Goal: Task Accomplishment & Management: Complete application form

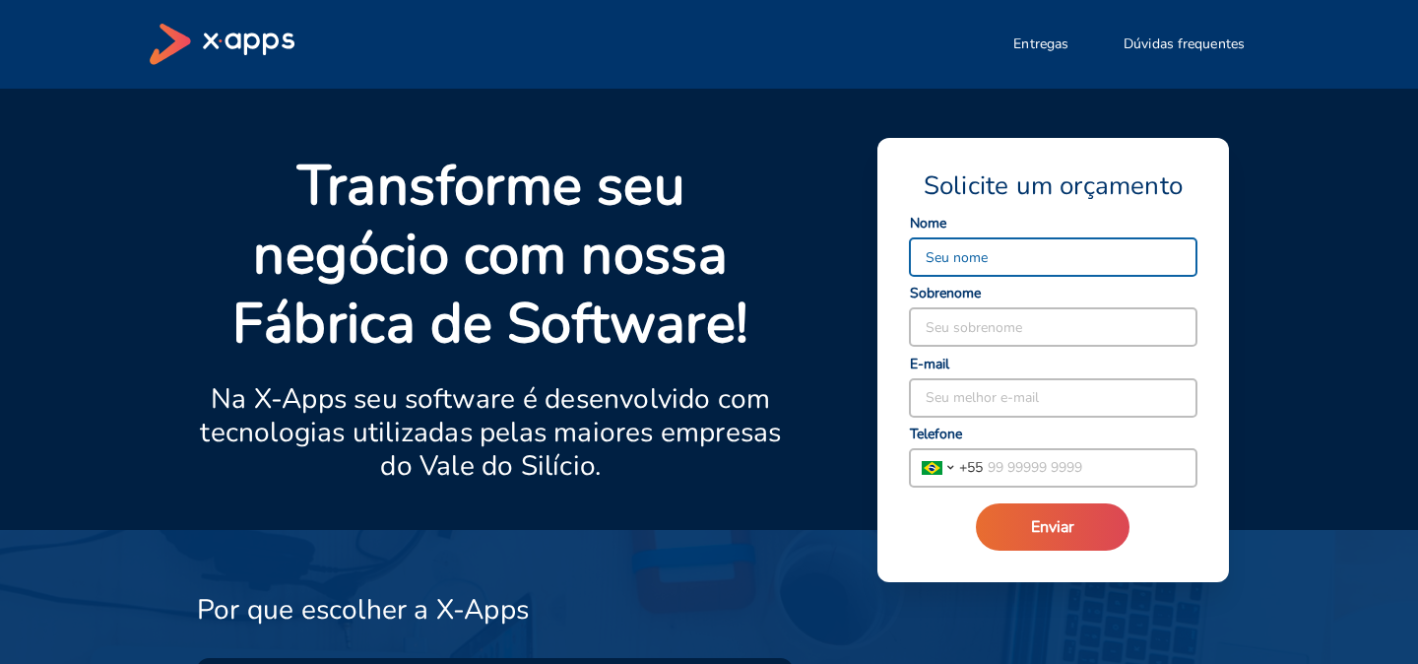
type input "K"
type input "[PERSON_NAME]"
click at [941, 324] on input at bounding box center [1053, 326] width 287 height 37
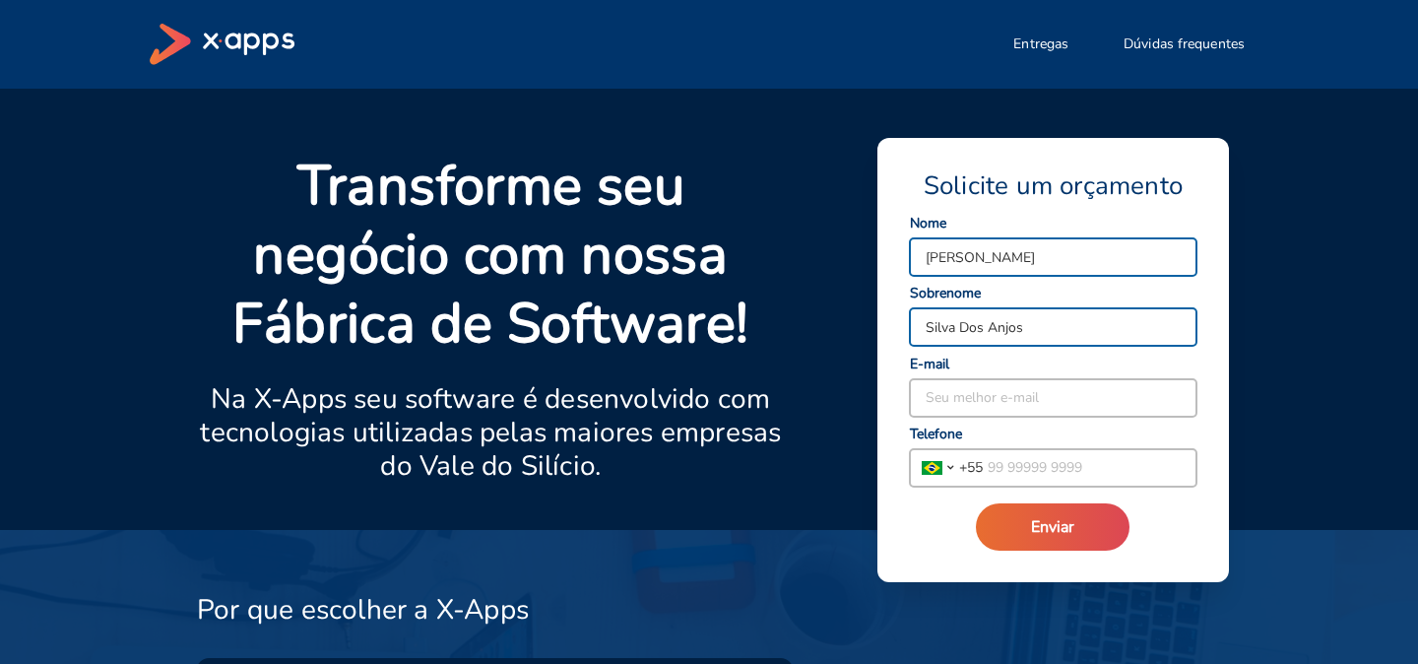
type input "Silva Dos Anjos"
click at [944, 388] on input at bounding box center [1053, 397] width 287 height 37
type input "[PERSON_NAME][EMAIL_ADDRESS][DOMAIN_NAME]"
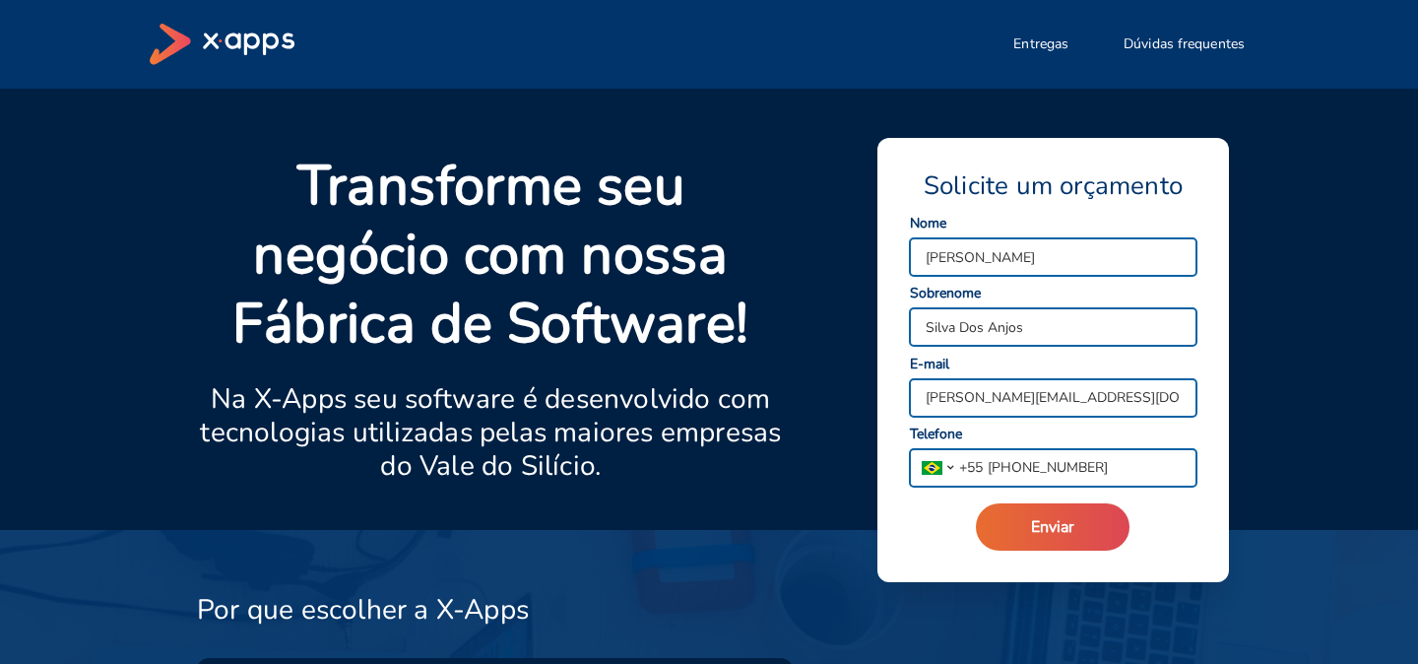
click at [1096, 465] on input "[PHONE_NUMBER]" at bounding box center [1090, 467] width 214 height 37
type input "[PHONE_NUMBER]"
click at [1165, 401] on input "[PERSON_NAME][EMAIL_ADDRESS][DOMAIN_NAME]" at bounding box center [1053, 397] width 287 height 37
type input "l"
type input "[EMAIL_ADDRESS][DOMAIN_NAME]"
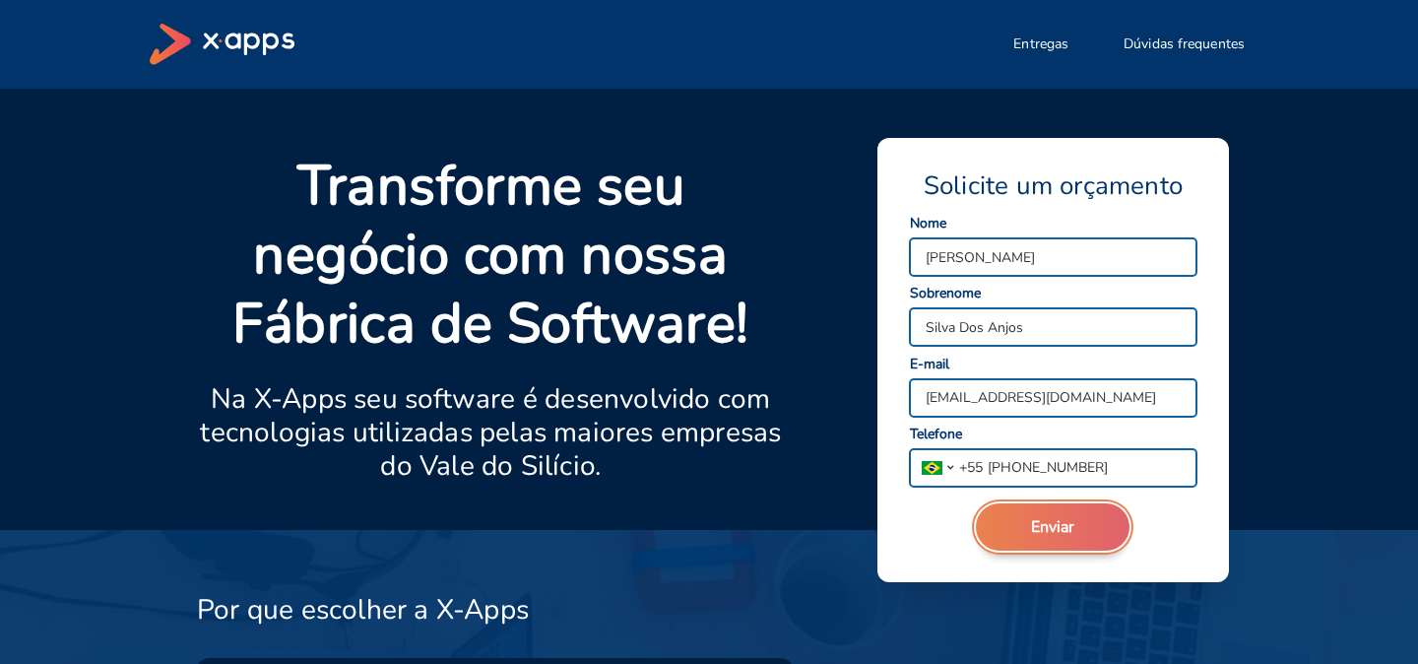
click at [1057, 525] on span "Enviar" at bounding box center [1052, 527] width 43 height 22
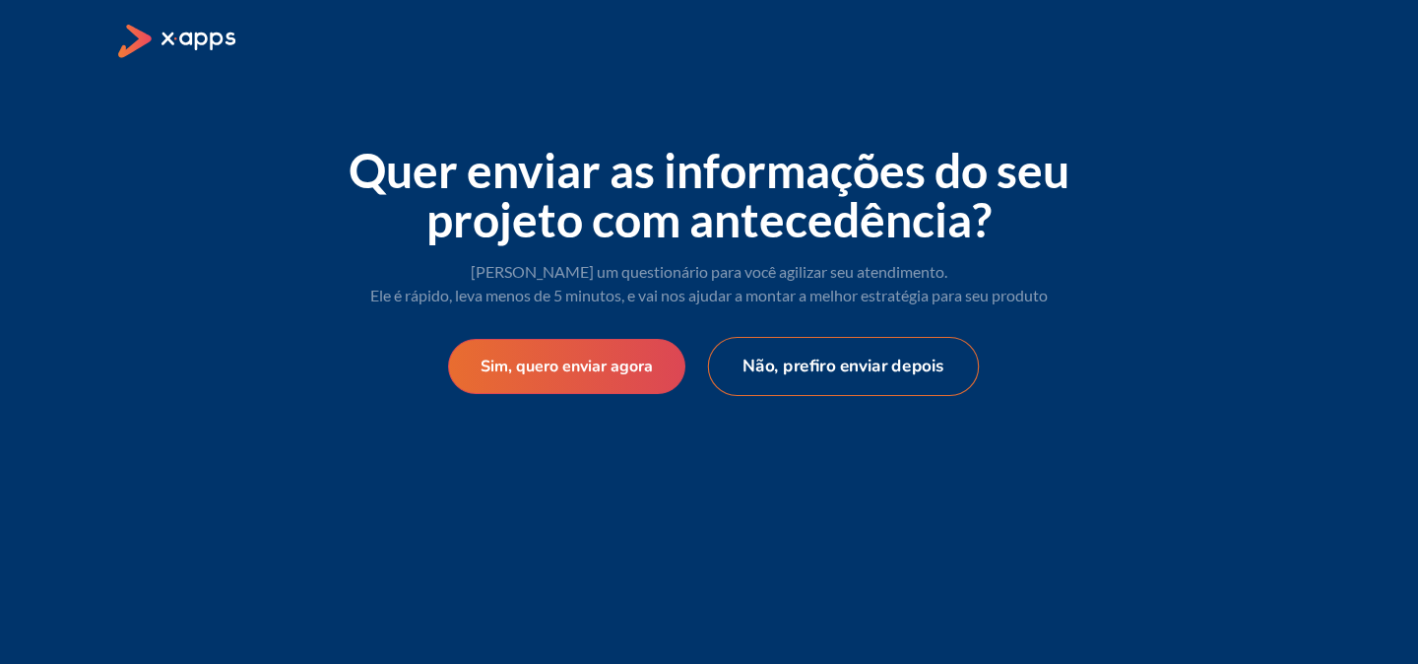
click at [777, 357] on button "Não, prefiro enviar depois" at bounding box center [844, 366] width 272 height 59
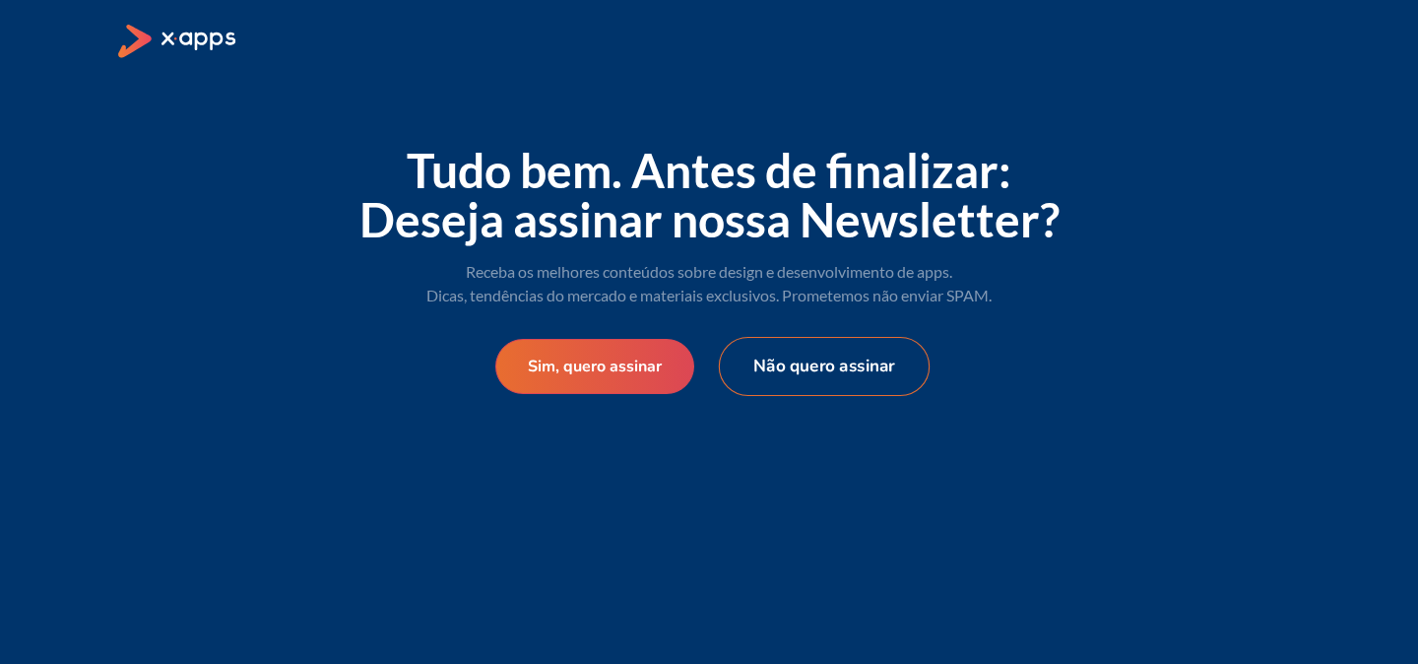
click at [808, 369] on button "Não quero assinar" at bounding box center [824, 366] width 211 height 59
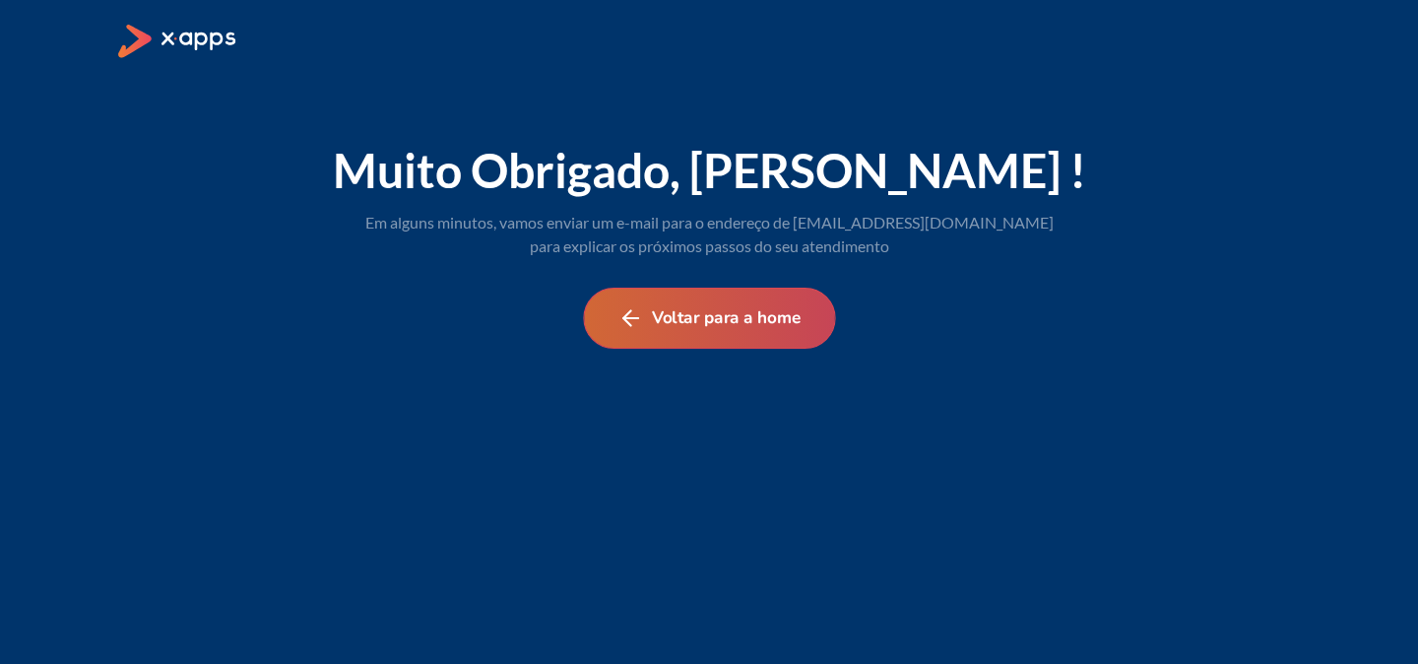
click at [783, 333] on button "Voltar para a home" at bounding box center [709, 318] width 252 height 61
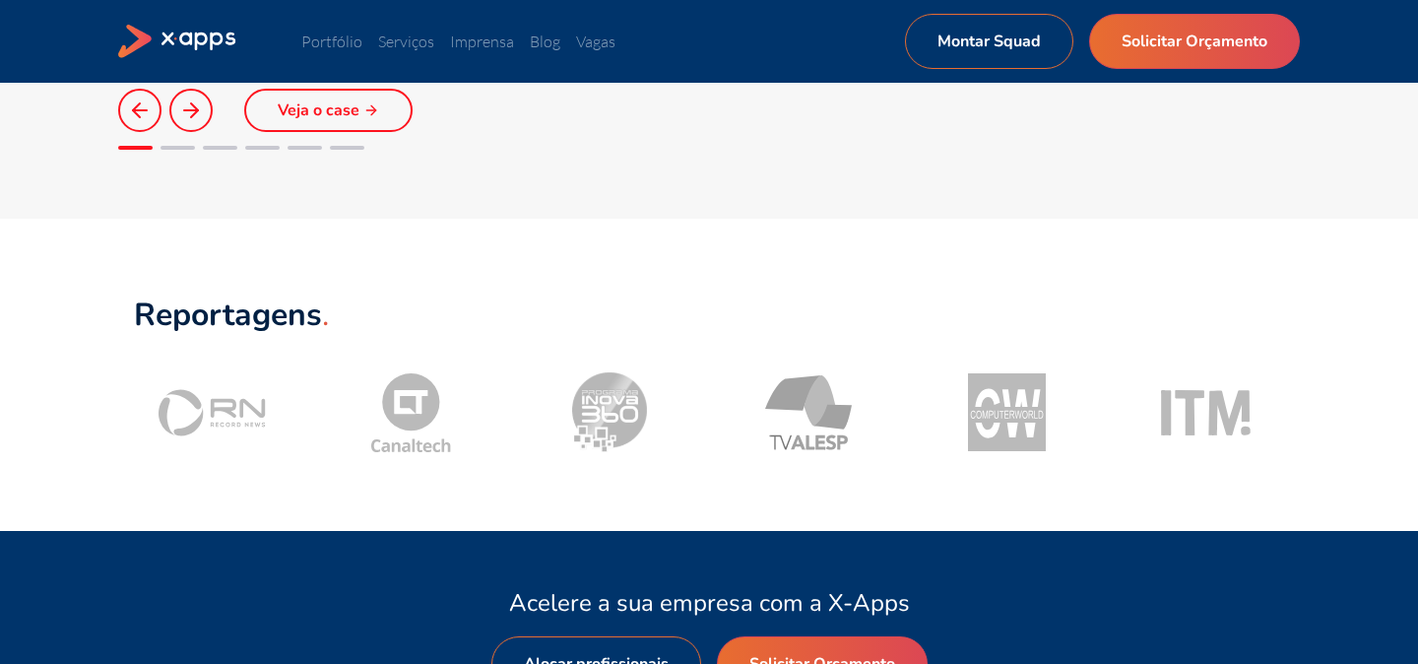
scroll to position [1802, 0]
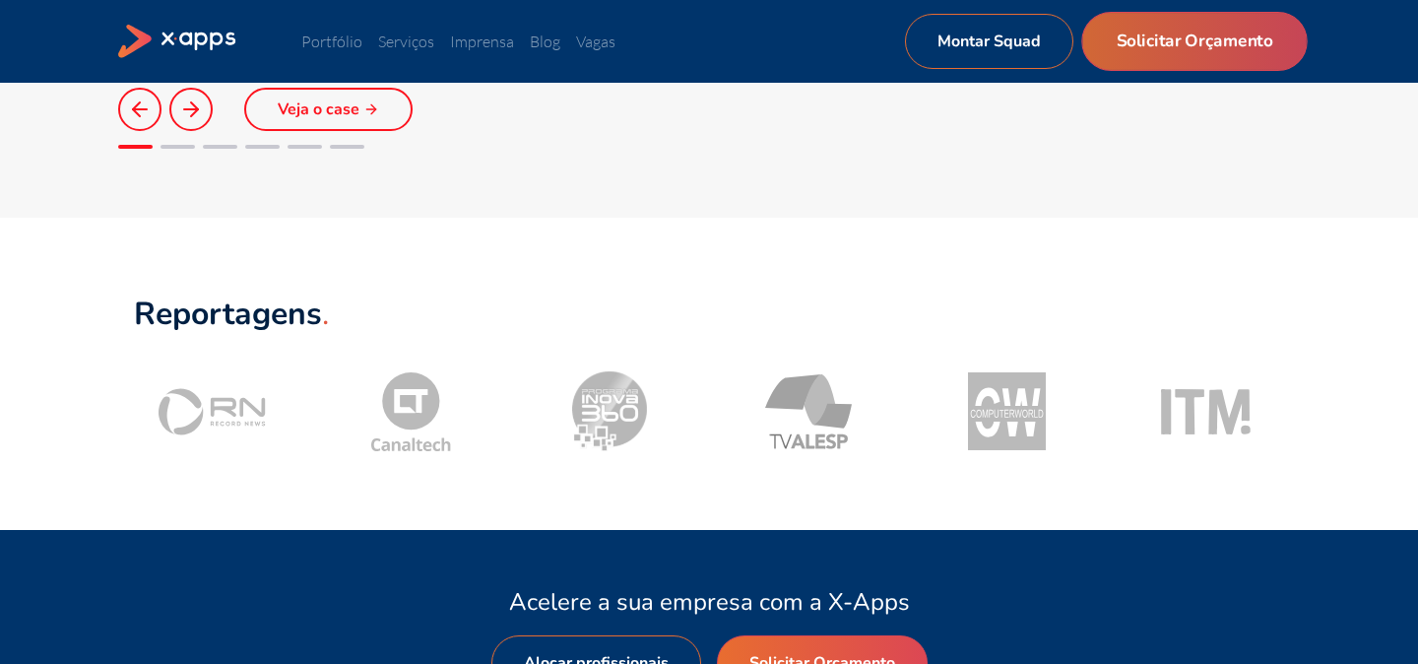
click at [1141, 47] on link "Solicitar Orçamento" at bounding box center [1194, 41] width 226 height 59
select select "BR"
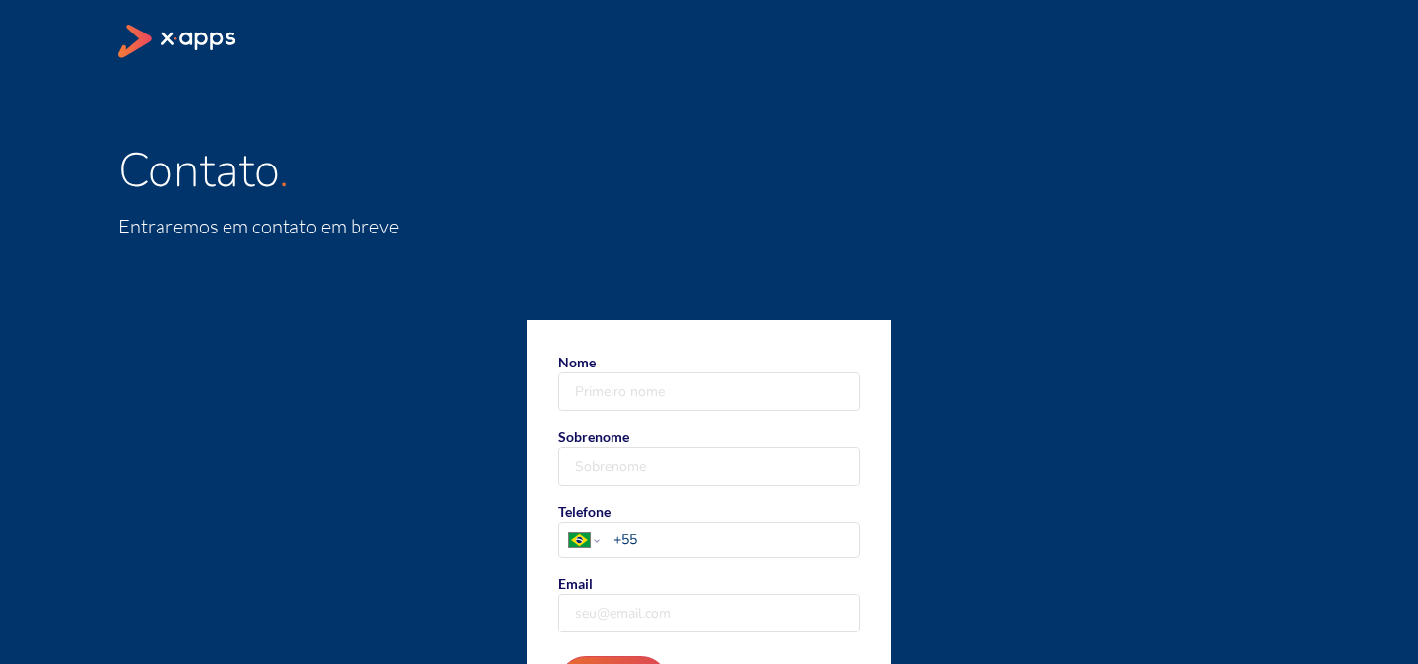
click at [201, 39] on icon at bounding box center [178, 42] width 120 height 34
